Goal: Task Accomplishment & Management: Manage account settings

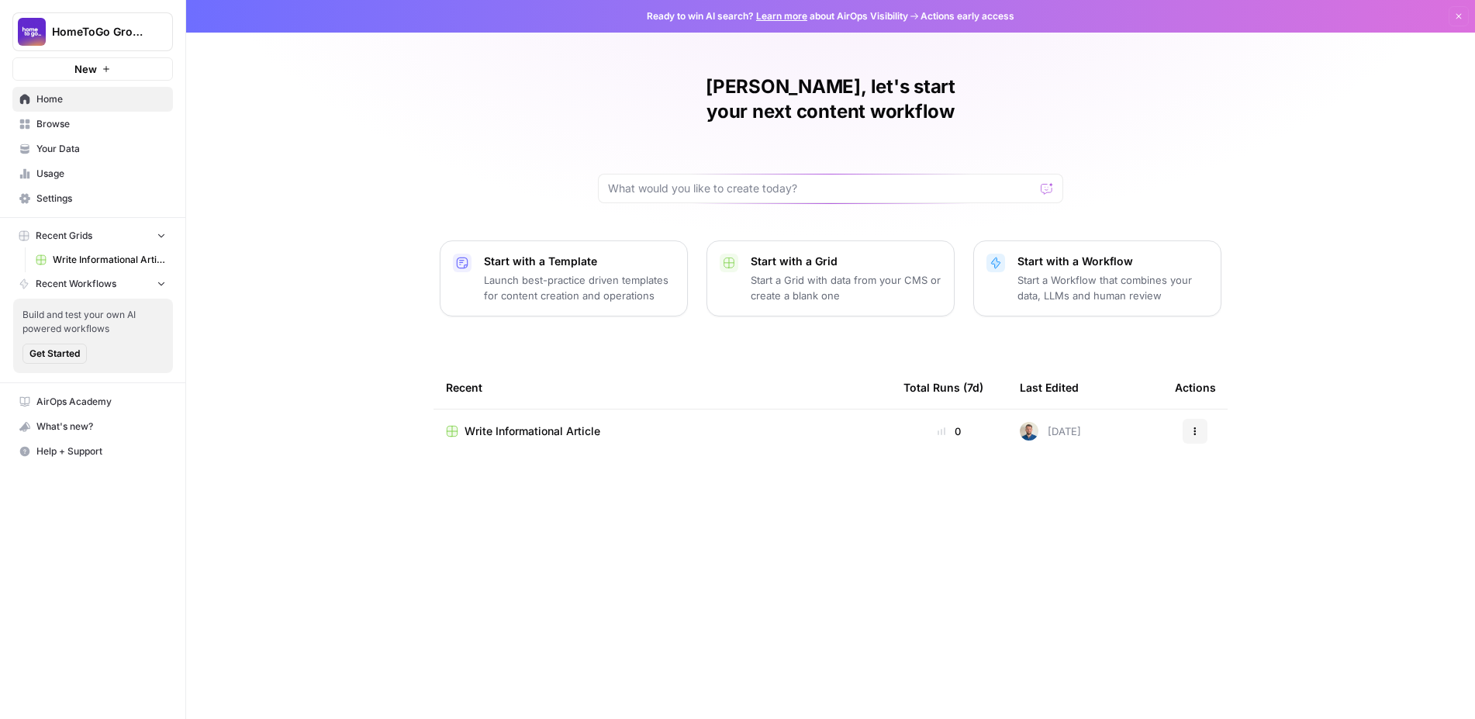
click at [100, 189] on link "Settings" at bounding box center [92, 198] width 161 height 25
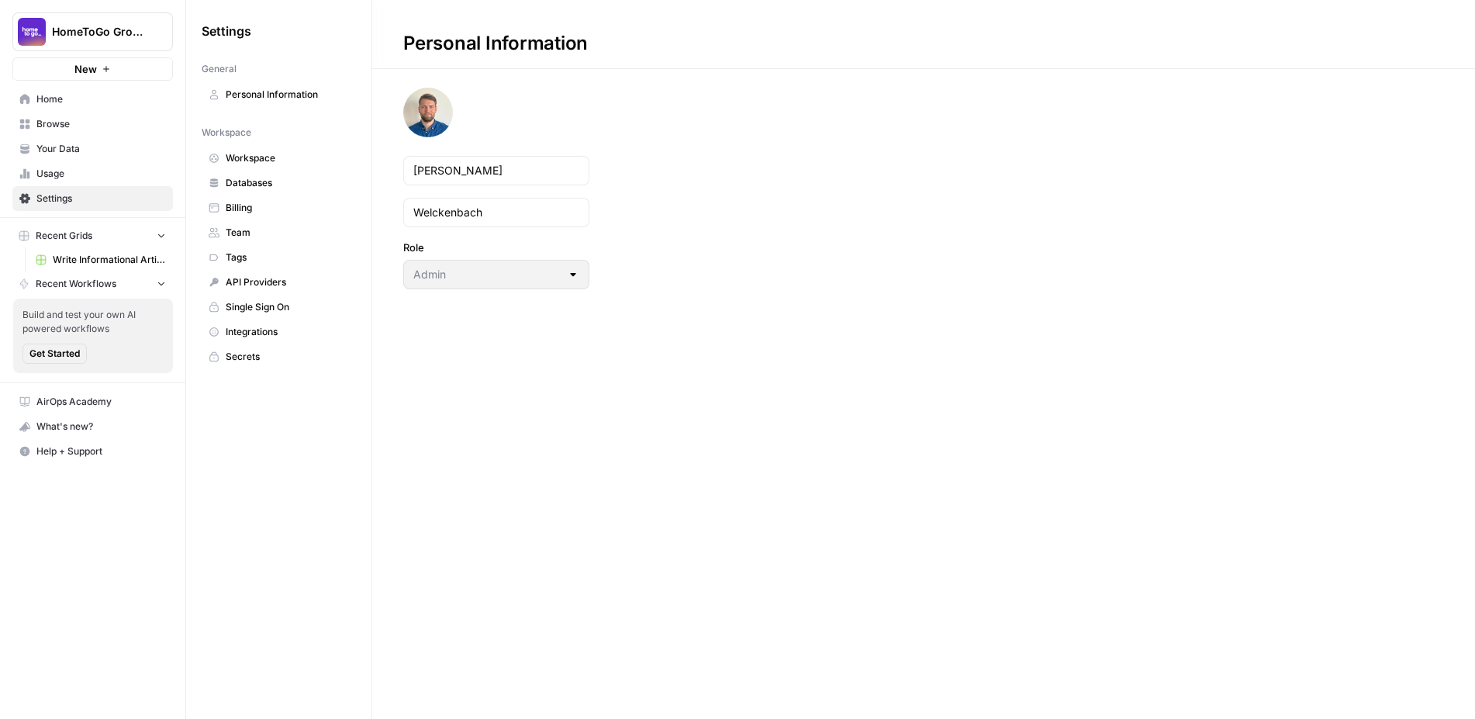
click at [271, 214] on span "Billing" at bounding box center [287, 208] width 123 height 14
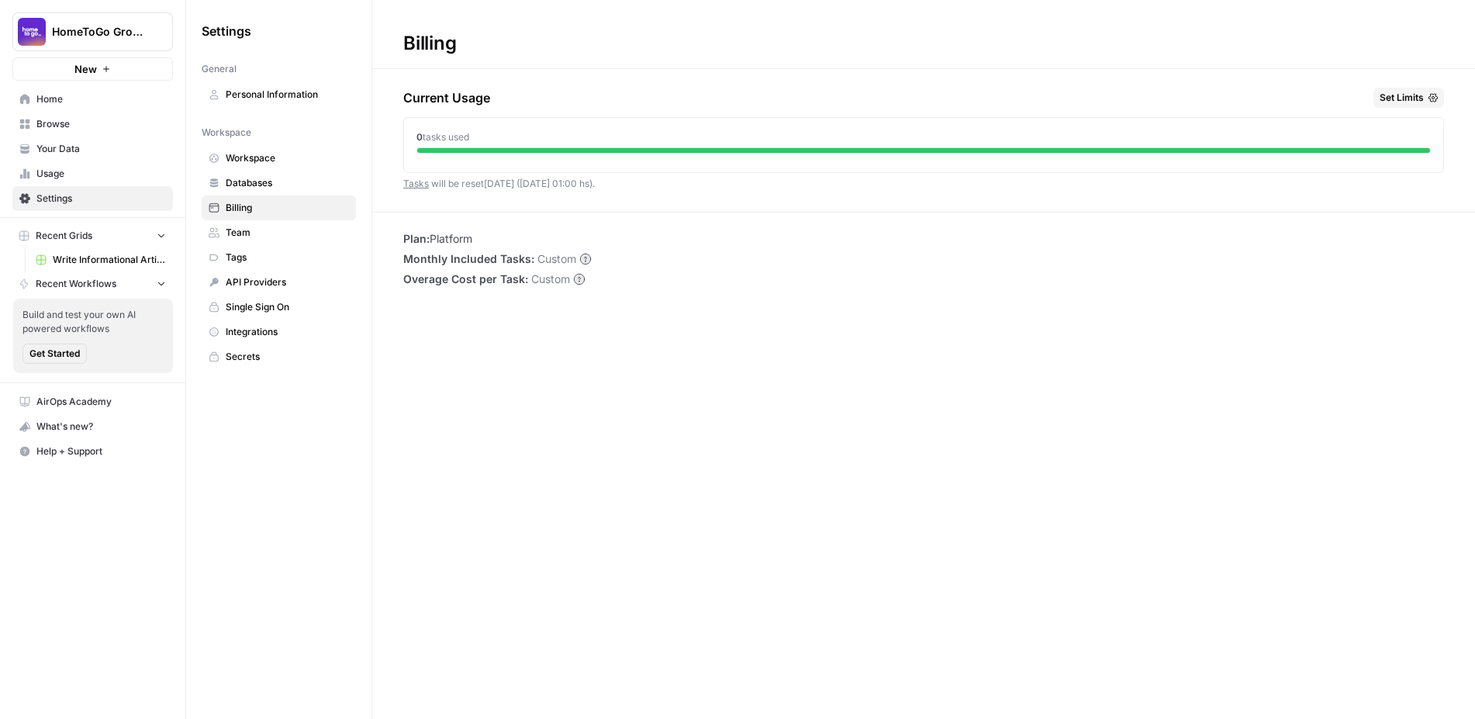
click at [85, 175] on span "Usage" at bounding box center [101, 174] width 130 height 14
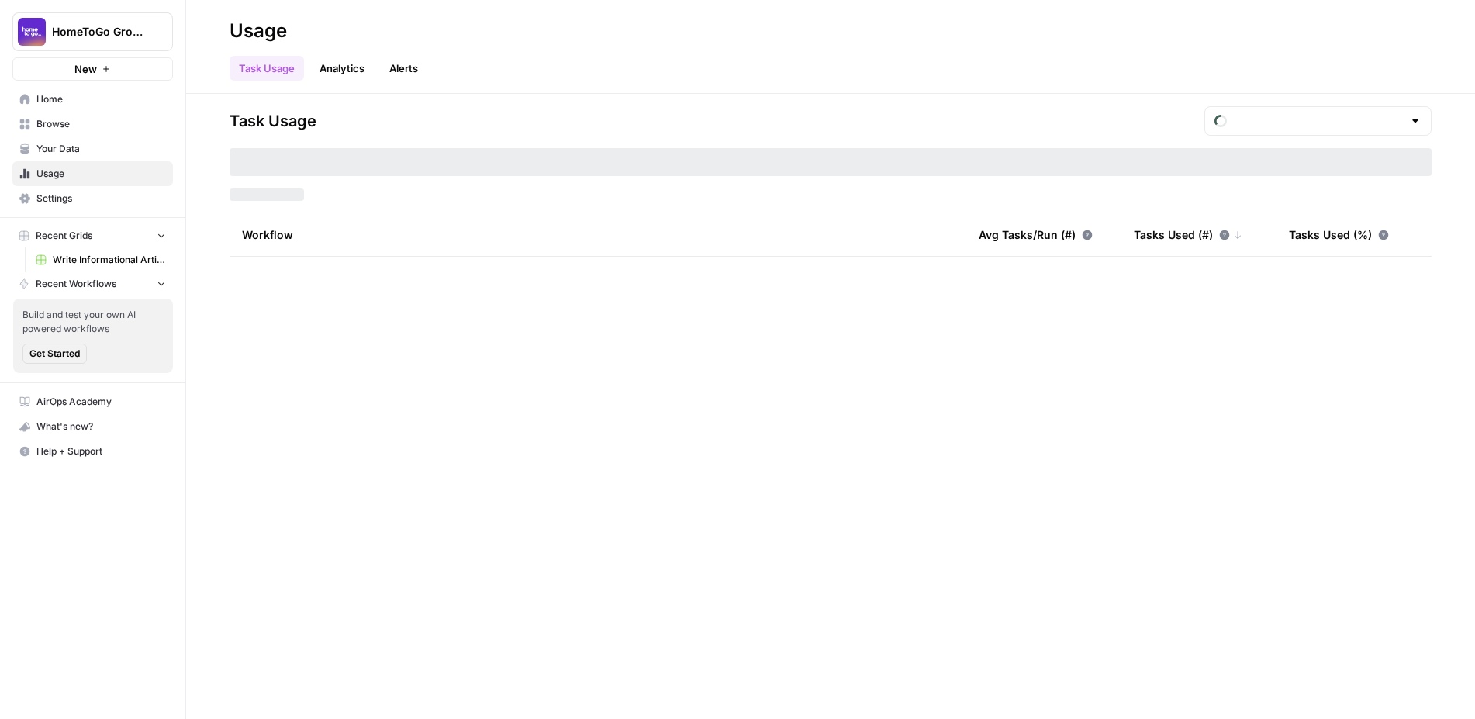
type input "August Tasks"
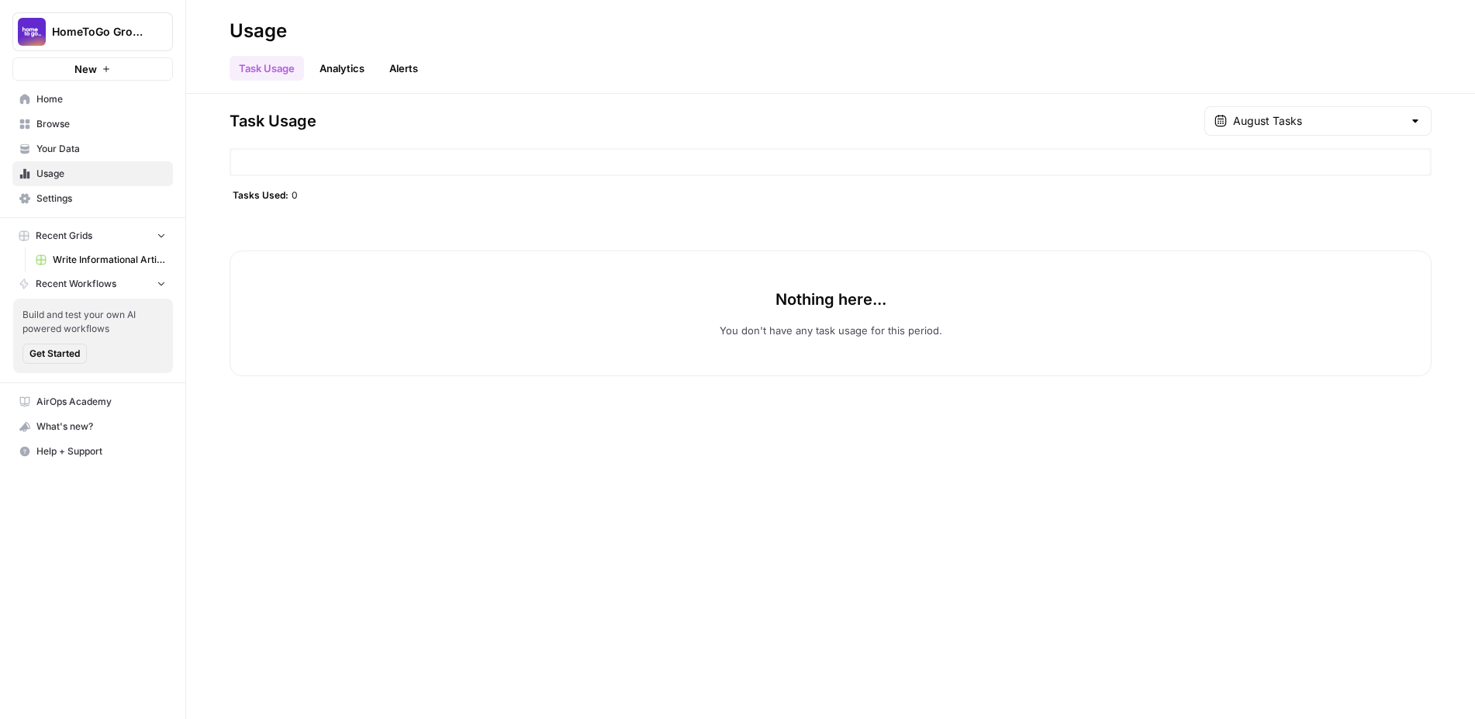
click at [87, 182] on link "Usage" at bounding box center [92, 173] width 161 height 25
click at [79, 193] on span "Settings" at bounding box center [101, 199] width 130 height 14
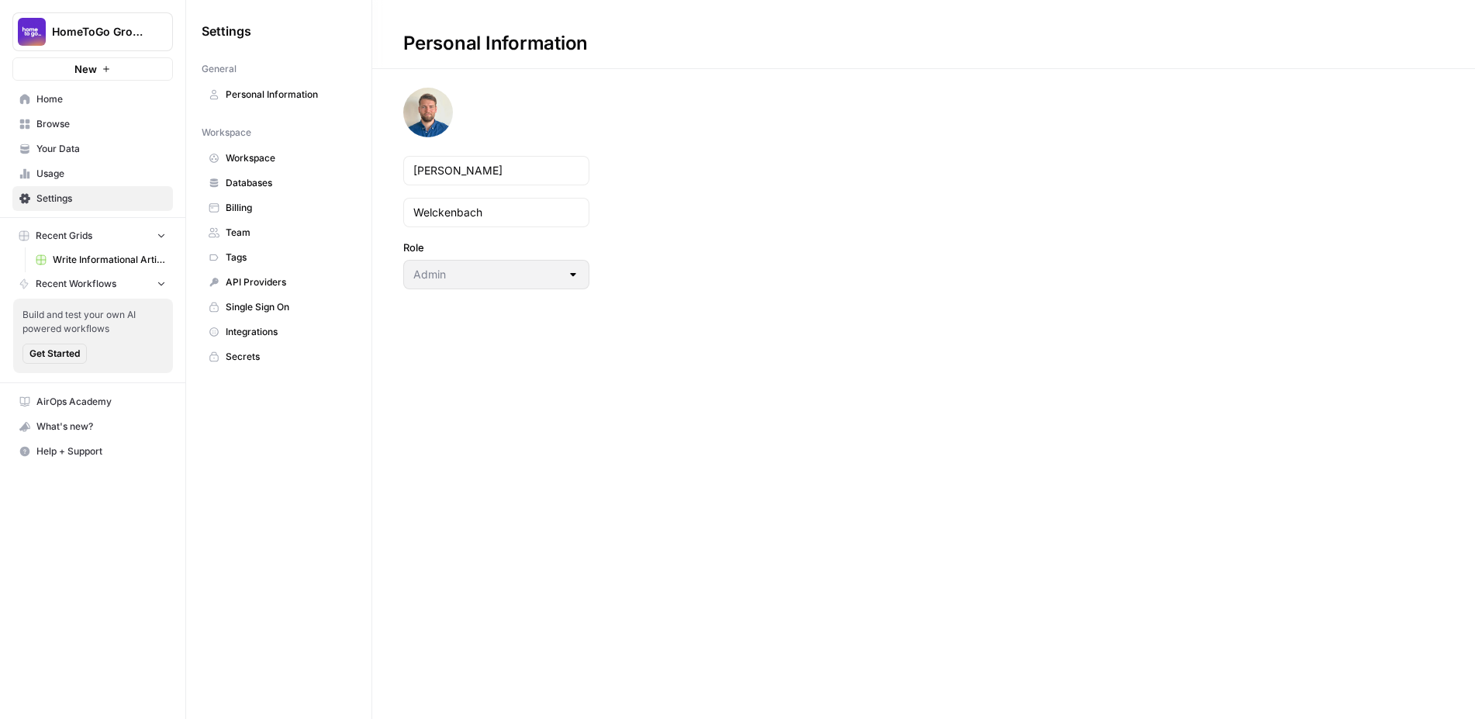
click at [250, 233] on span "Team" at bounding box center [287, 233] width 123 height 14
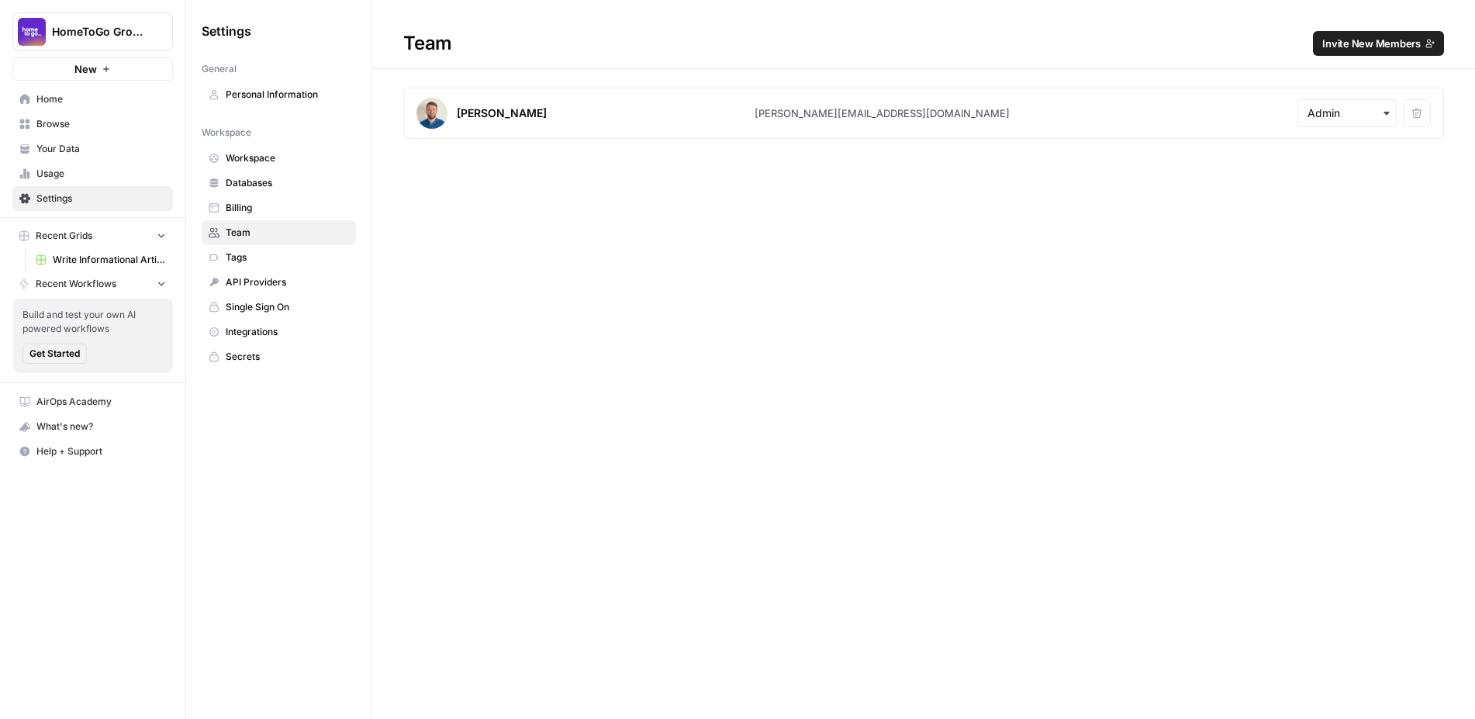
click at [1373, 40] on span "Invite New Members" at bounding box center [1371, 44] width 98 height 16
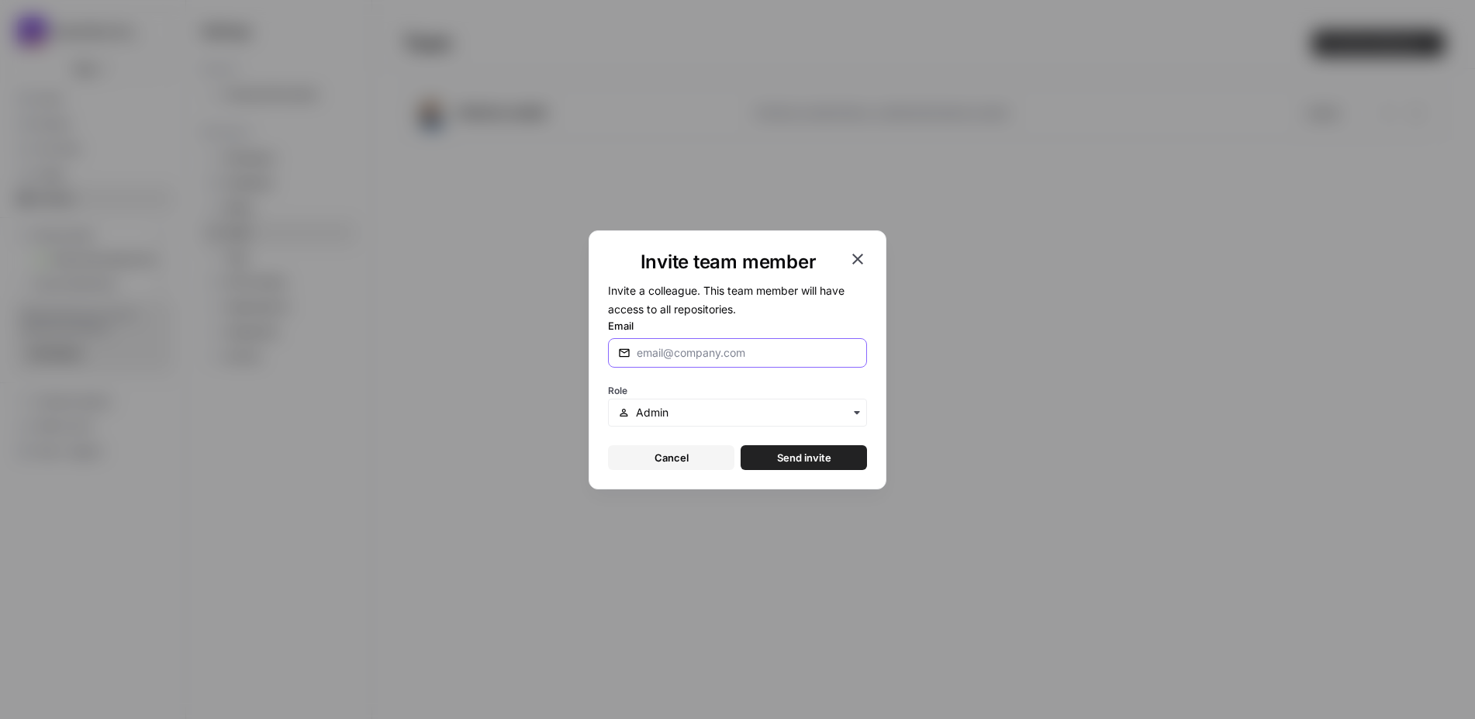
click at [743, 354] on input "Email" at bounding box center [747, 353] width 220 height 16
type input "[PERSON_NAME][EMAIL_ADDRESS][PERSON_NAME][DOMAIN_NAME]"
click at [720, 399] on div "button" at bounding box center [737, 413] width 259 height 28
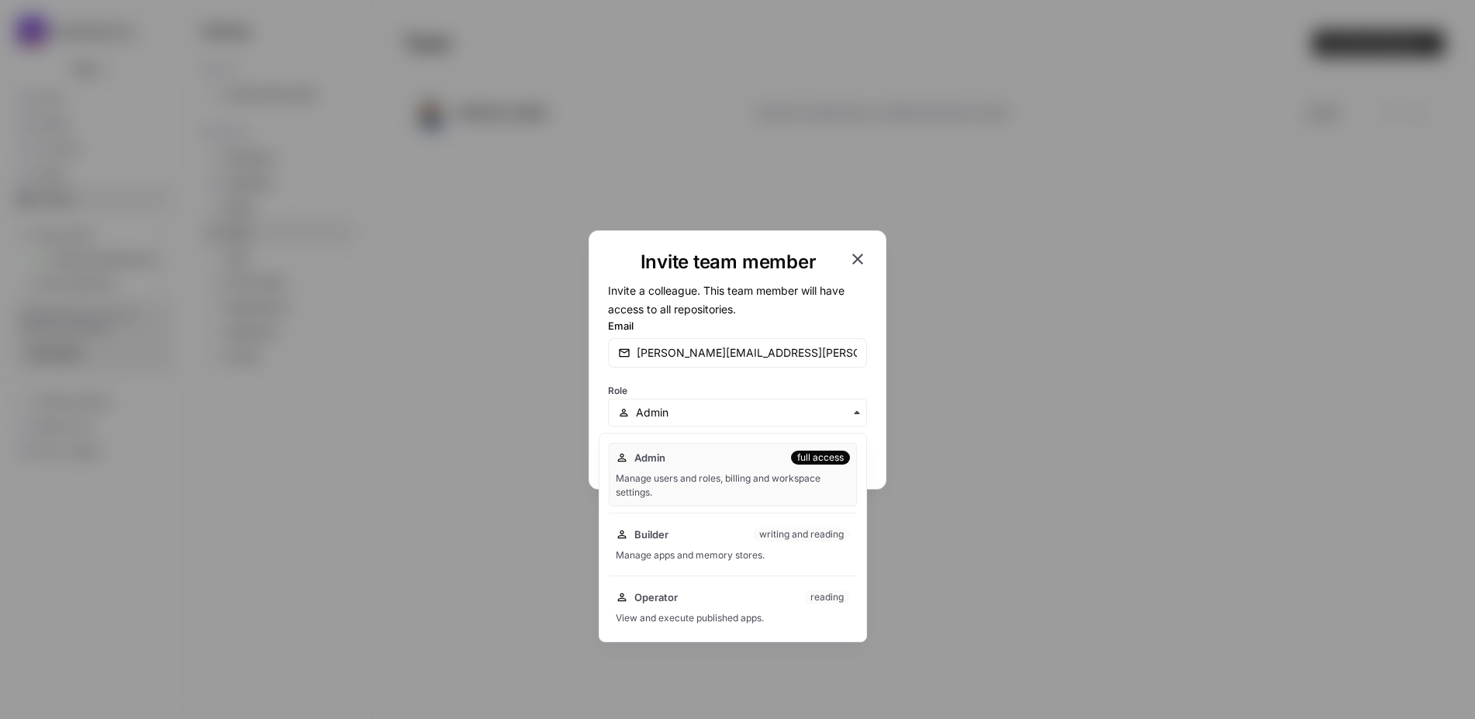
click at [601, 402] on div "Invite team member Invite a colleague. This team member will have access to all…" at bounding box center [738, 359] width 298 height 259
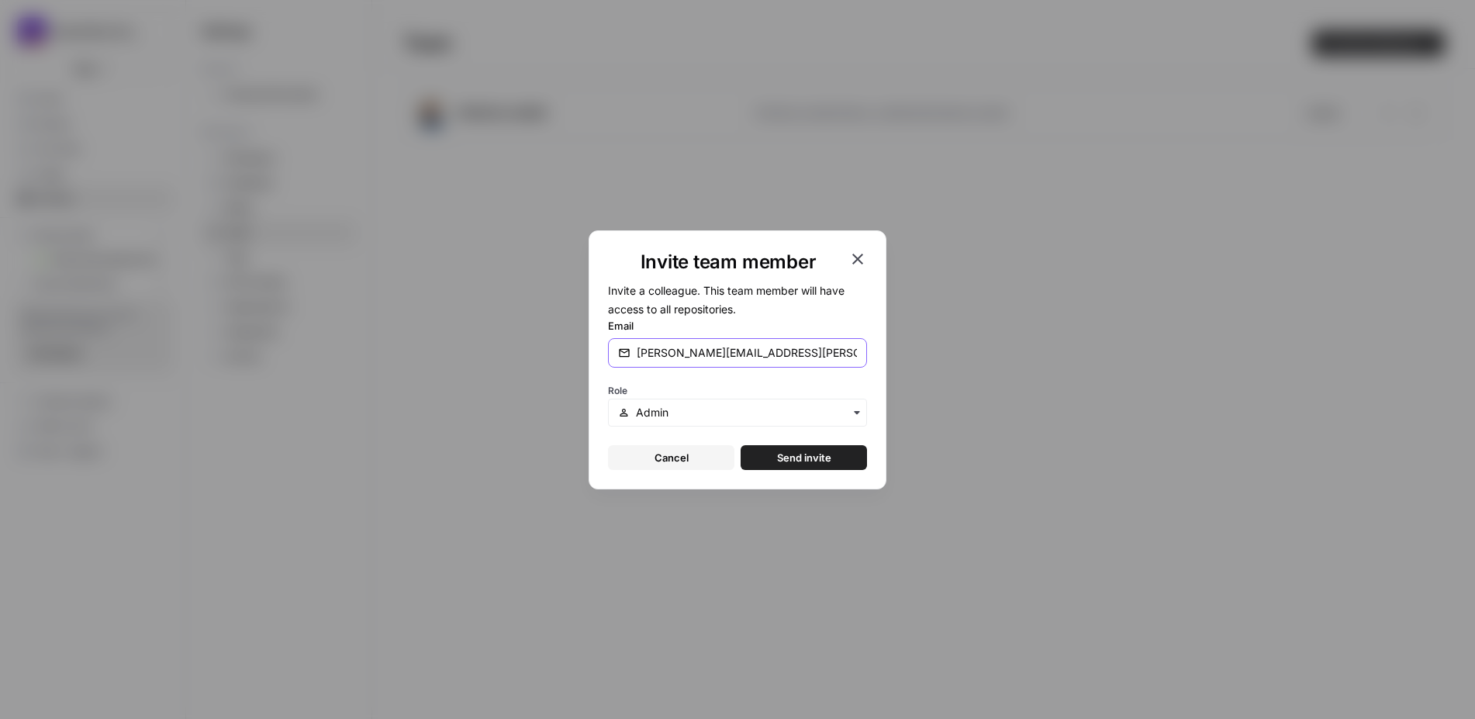
drag, startPoint x: 639, startPoint y: 352, endPoint x: 862, endPoint y: 359, distance: 223.4
click at [862, 359] on div "[PERSON_NAME][EMAIL_ADDRESS][PERSON_NAME][DOMAIN_NAME]" at bounding box center [737, 352] width 259 height 29
click at [796, 354] on input "[PERSON_NAME][EMAIL_ADDRESS][PERSON_NAME][DOMAIN_NAME]" at bounding box center [747, 353] width 220 height 16
click at [759, 416] on input "text" at bounding box center [746, 413] width 221 height 16
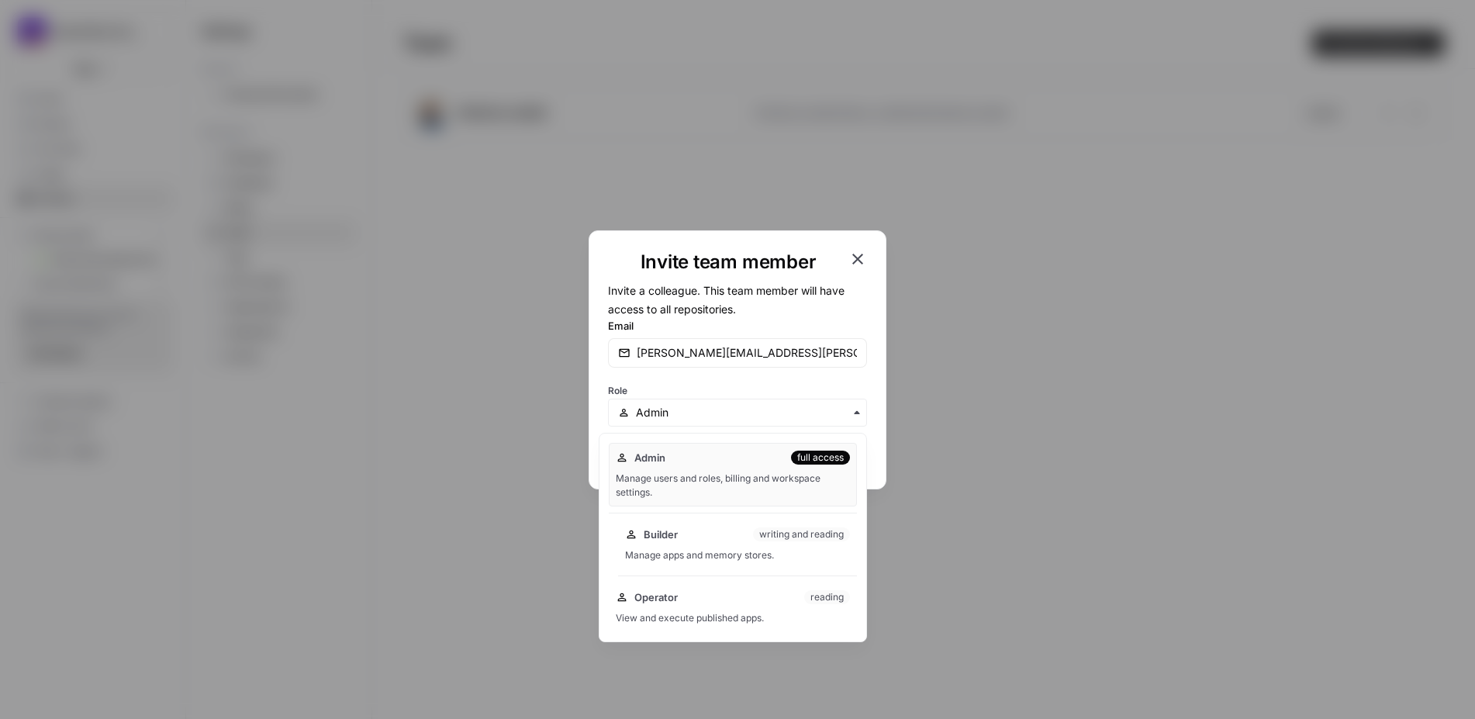
click at [741, 539] on div "Builder writing and reading" at bounding box center [737, 535] width 225 height 16
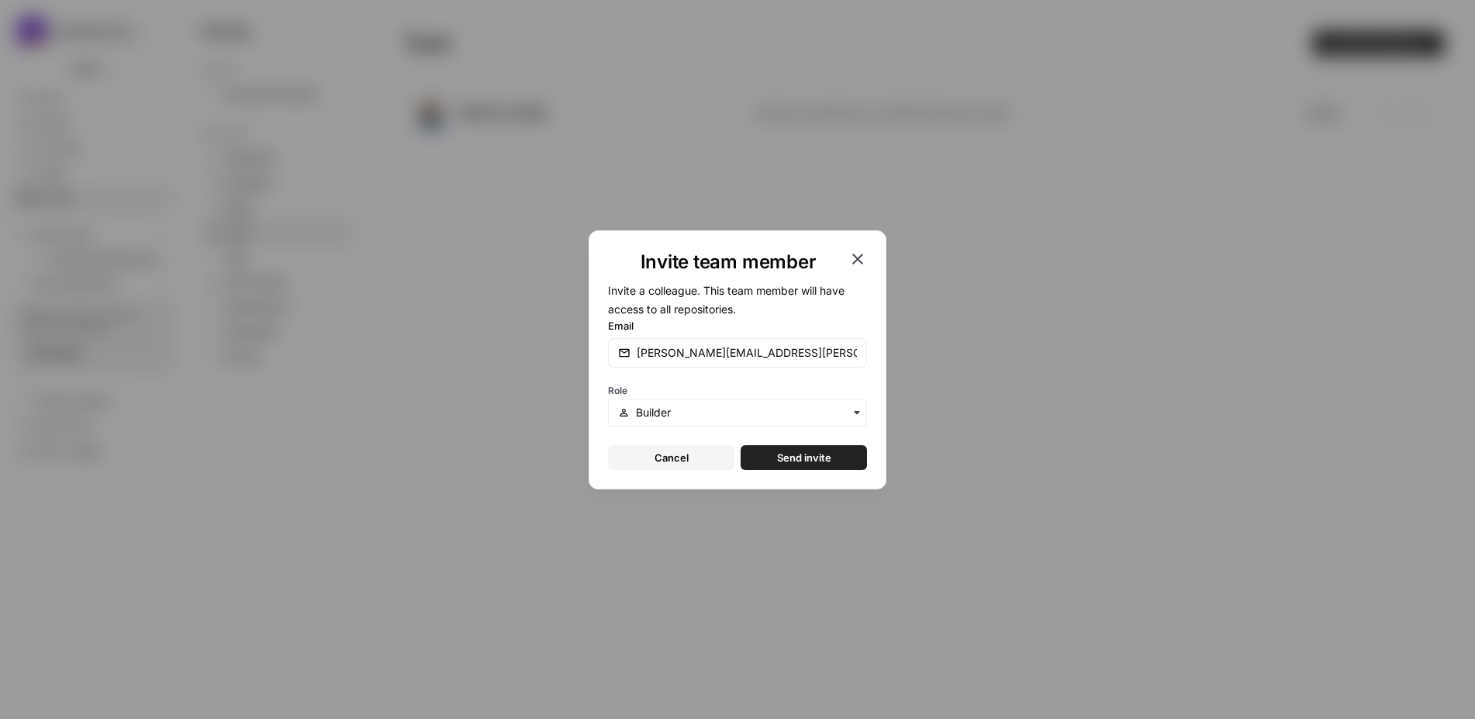
click at [813, 454] on span "Send invite" at bounding box center [804, 458] width 54 height 16
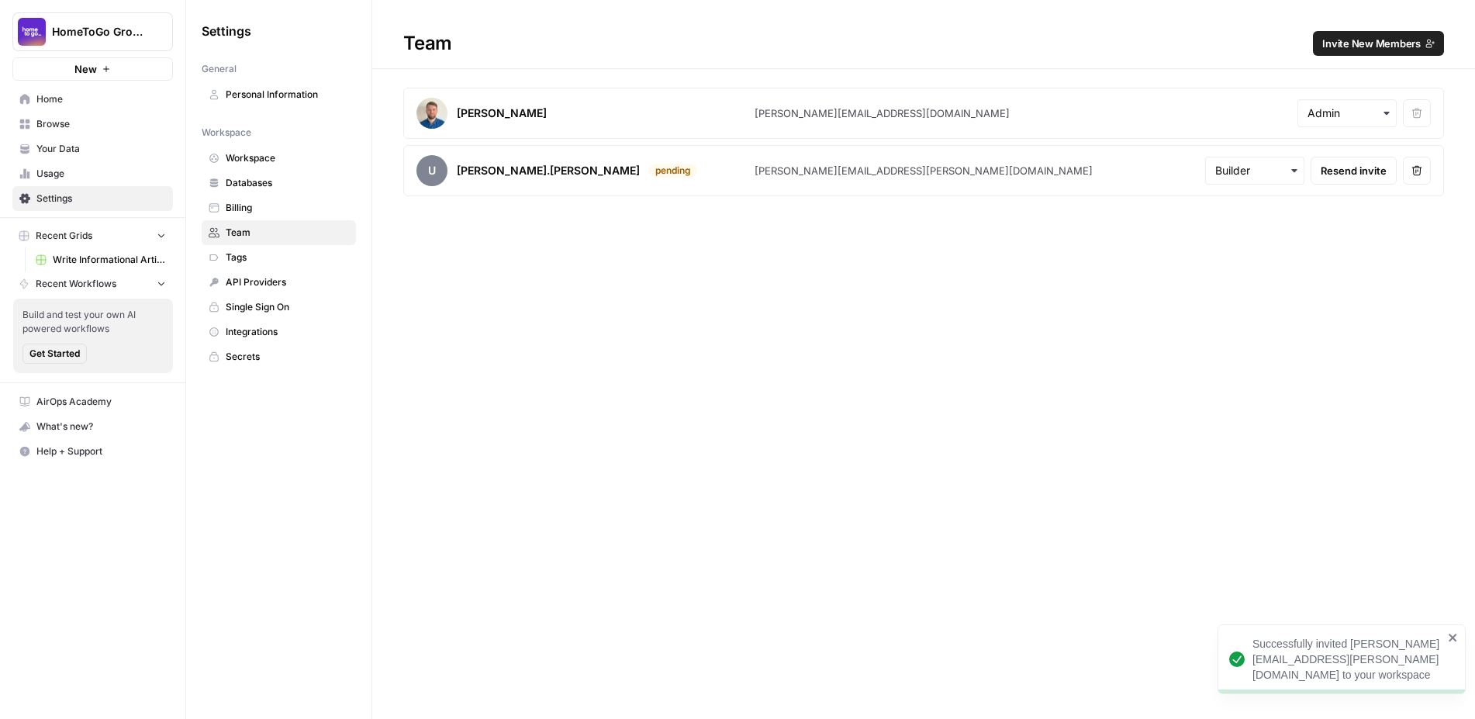
drag, startPoint x: 823, startPoint y: 344, endPoint x: 881, endPoint y: 325, distance: 61.1
click at [823, 344] on div "Team Invite New Members [PERSON_NAME] [PERSON_NAME][EMAIL_ADDRESS][DOMAIN_NAME]…" at bounding box center [923, 359] width 1103 height 719
click at [1452, 634] on icon "close" at bounding box center [1453, 637] width 11 height 12
